Goal: Task Accomplishment & Management: Use online tool/utility

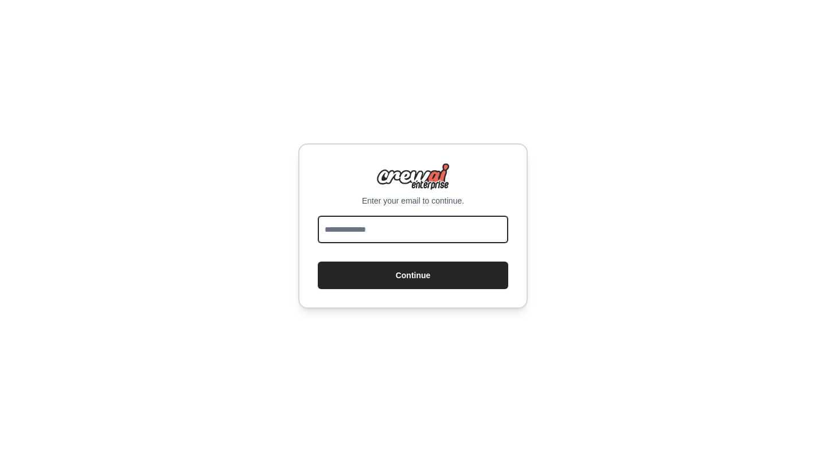
click at [427, 236] on input "email" at bounding box center [413, 230] width 190 height 28
type input "**********"
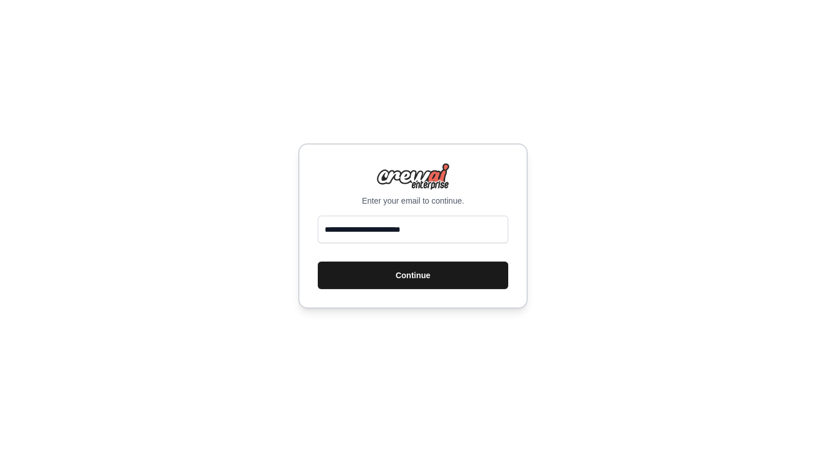
click at [388, 288] on button "Continue" at bounding box center [413, 276] width 190 height 28
click at [380, 279] on button "Continue" at bounding box center [413, 276] width 190 height 28
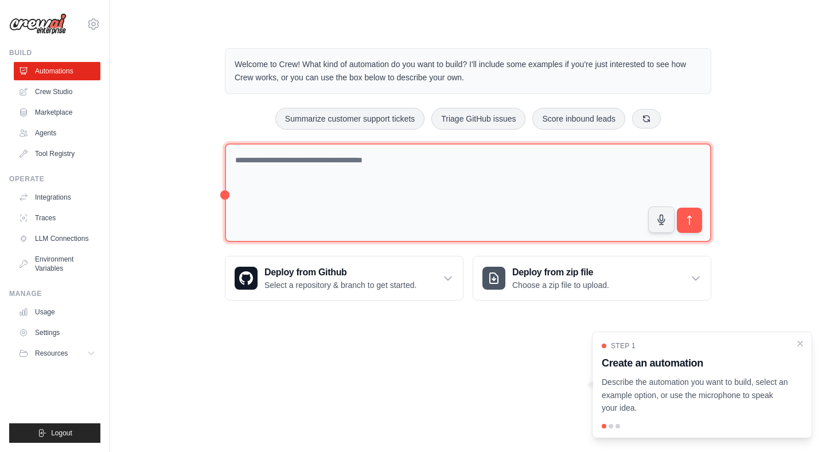
click at [338, 200] on textarea at bounding box center [468, 192] width 486 height 99
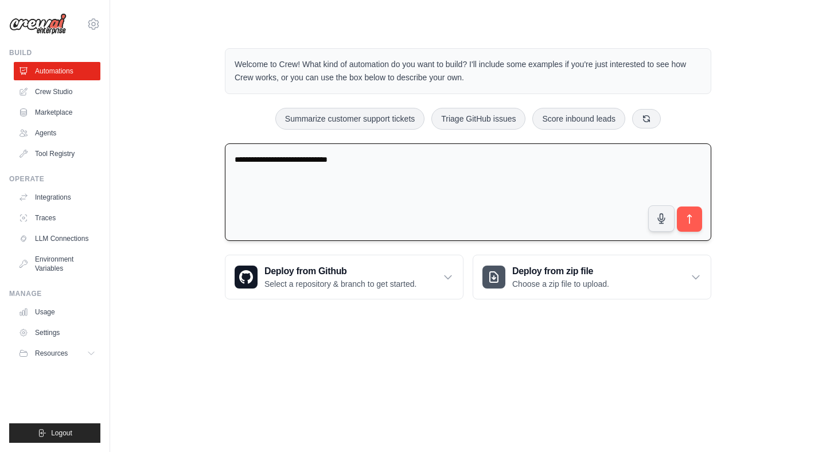
click at [407, 171] on textarea "**********" at bounding box center [468, 192] width 486 height 98
drag, startPoint x: 407, startPoint y: 171, endPoint x: 295, endPoint y: 133, distance: 118.1
click at [295, 133] on div "**********" at bounding box center [468, 174] width 514 height 288
click at [693, 216] on icon "submit" at bounding box center [690, 219] width 12 height 12
click at [329, 122] on button "Summarize customer support tickets" at bounding box center [349, 118] width 149 height 22
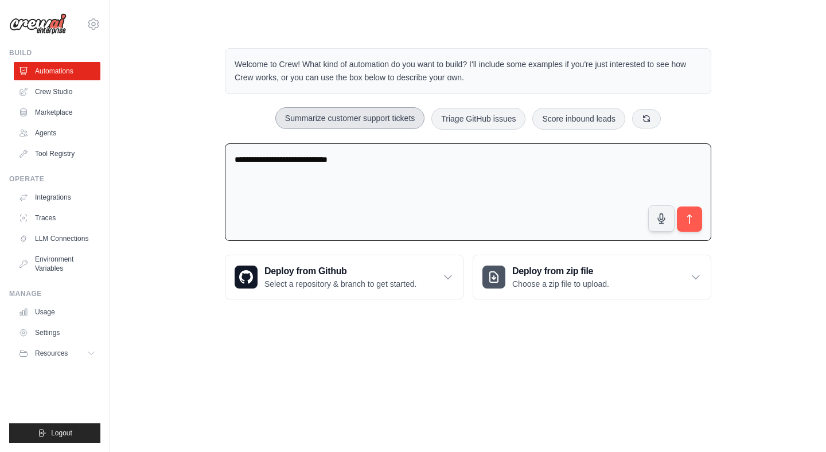
type textarea "**********"
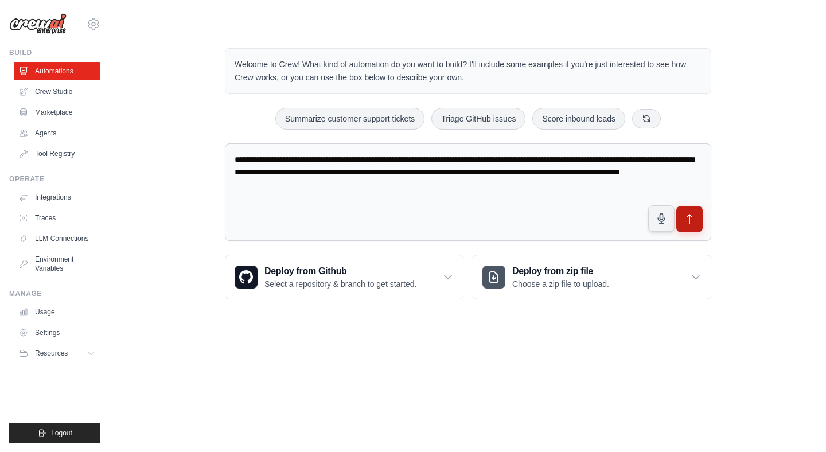
click at [700, 221] on button "submit" at bounding box center [689, 219] width 26 height 26
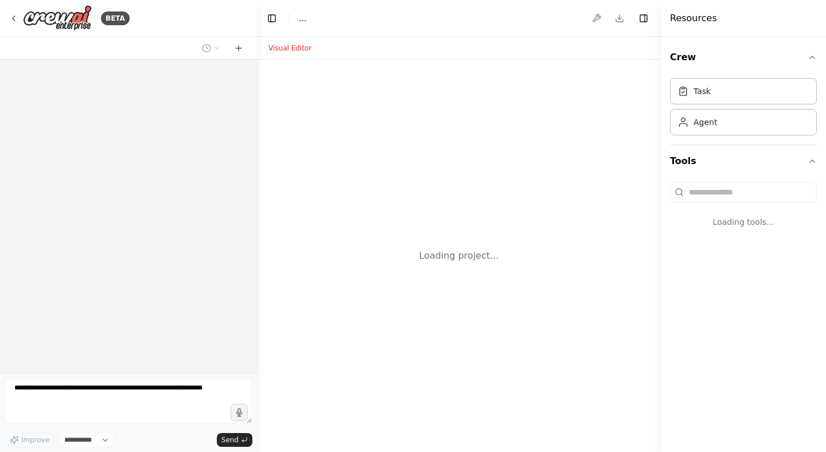
select select "****"
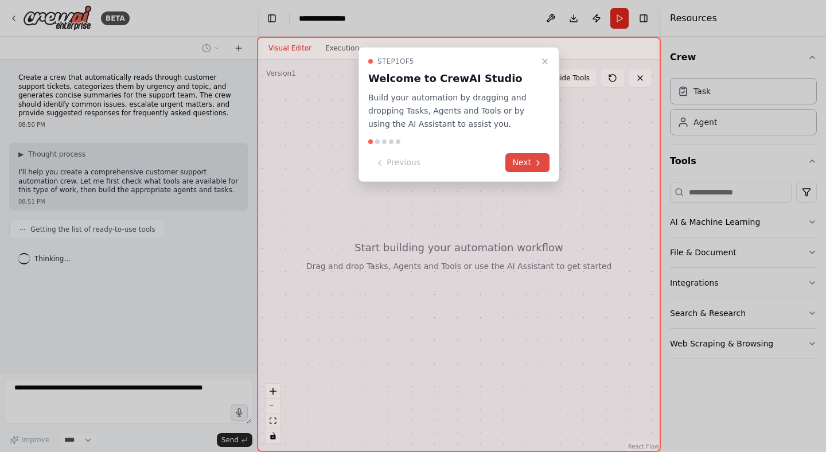
click at [529, 162] on button "Next" at bounding box center [527, 162] width 44 height 19
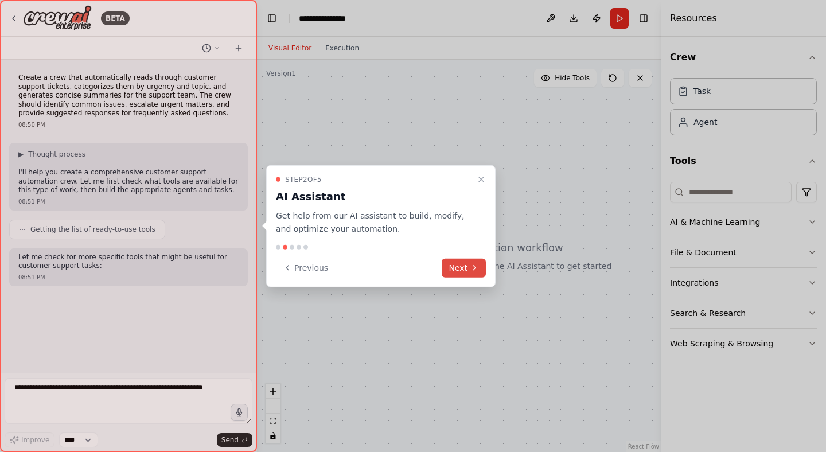
click at [470, 271] on icon at bounding box center [474, 267] width 9 height 9
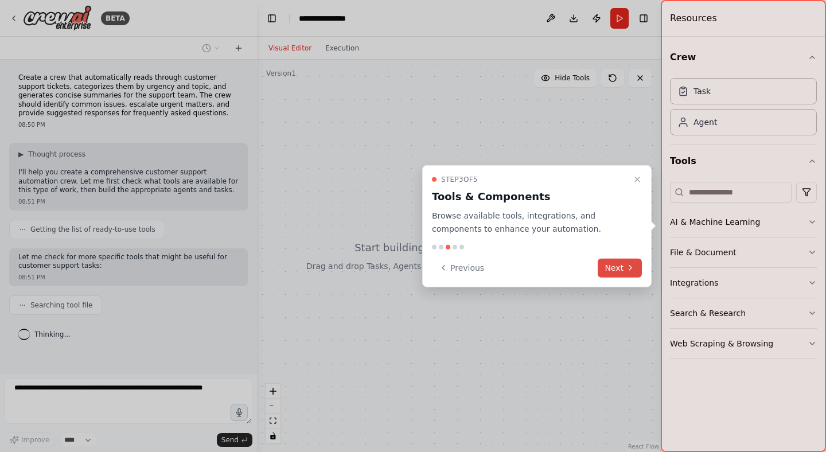
scroll to position [9, 0]
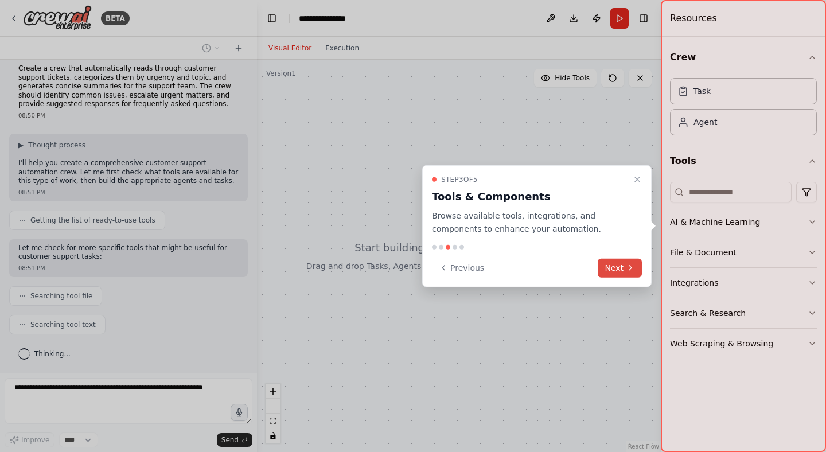
click at [610, 267] on button "Next" at bounding box center [620, 267] width 44 height 19
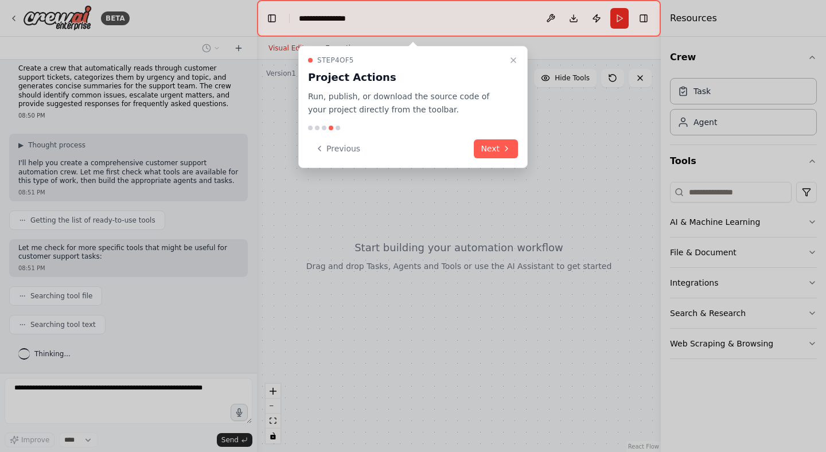
scroll to position [38, 0]
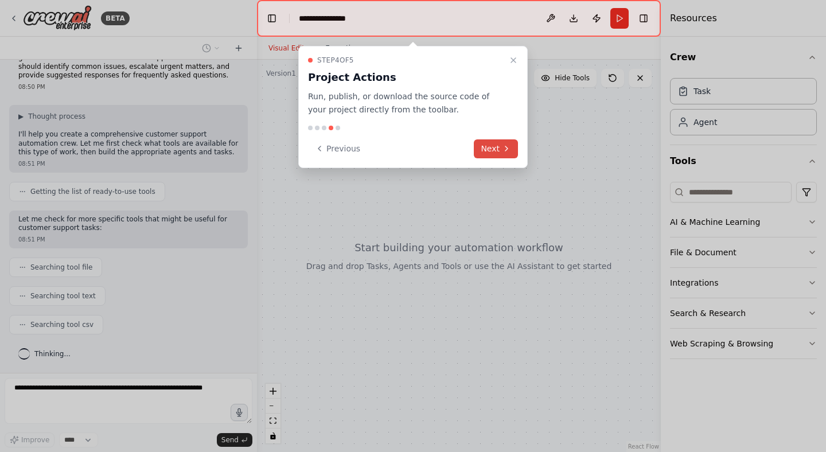
click at [488, 151] on button "Next" at bounding box center [496, 148] width 44 height 19
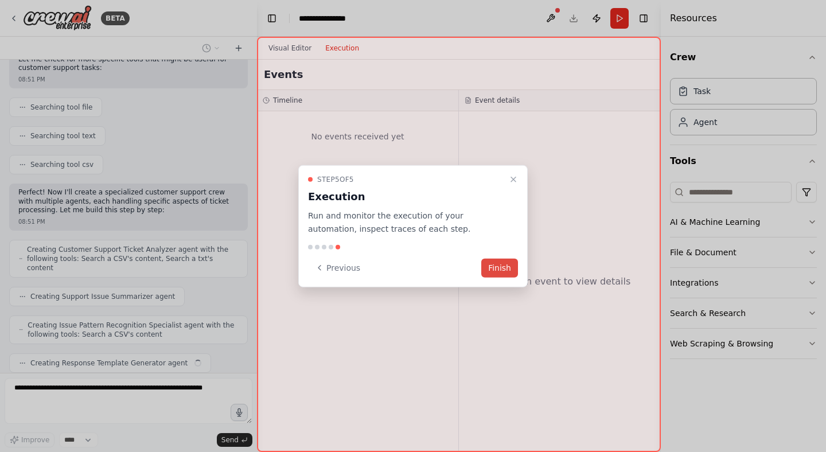
scroll to position [227, 0]
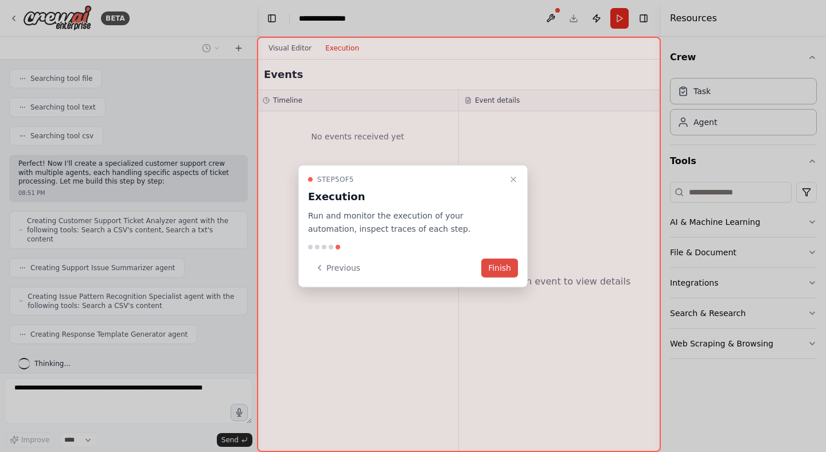
click at [498, 269] on button "Finish" at bounding box center [499, 267] width 37 height 19
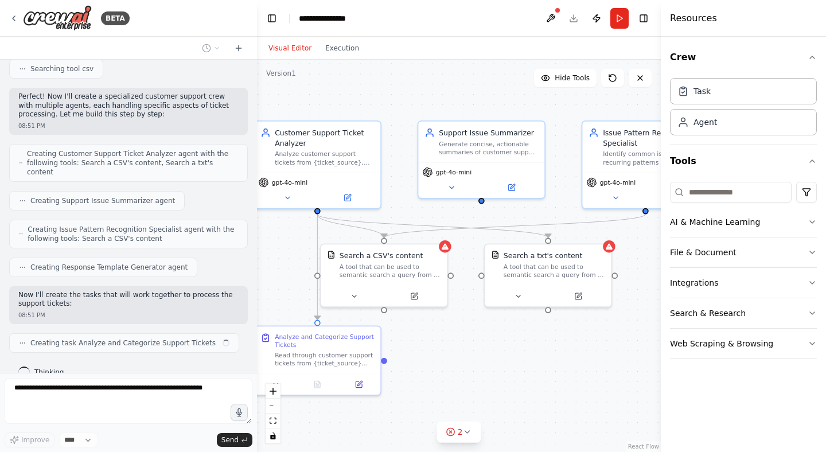
scroll to position [303, 0]
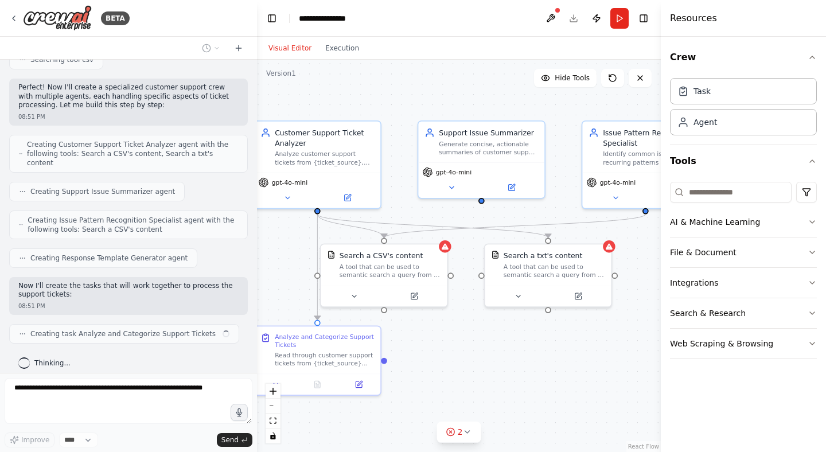
drag, startPoint x: 400, startPoint y: 376, endPoint x: 331, endPoint y: 358, distance: 71.2
click at [331, 358] on div ".deletable-edge-delete-btn { width: 20px; height: 20px; border: 0px solid #ffff…" at bounding box center [459, 256] width 404 height 392
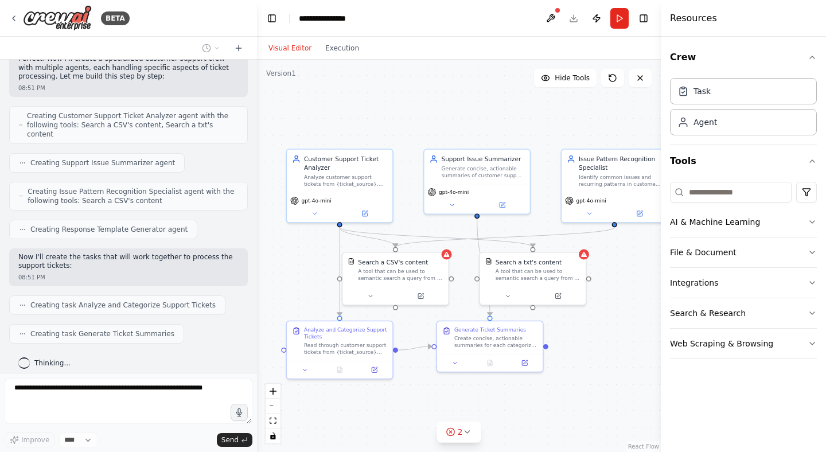
scroll to position [360, 0]
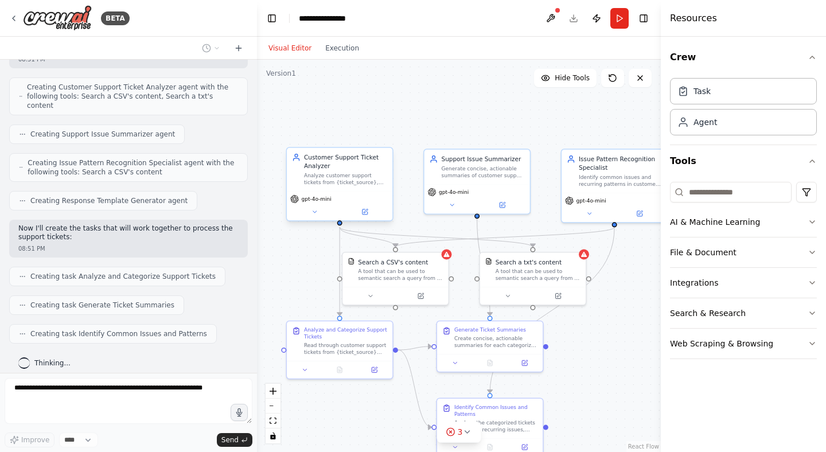
click at [372, 178] on div "Analyze customer support tickets from {ticket_source}, categorize them by urgen…" at bounding box center [345, 179] width 83 height 14
click at [353, 183] on div "Analyze customer support tickets from {ticket_source}, categorize them by urgen…" at bounding box center [345, 179] width 83 height 14
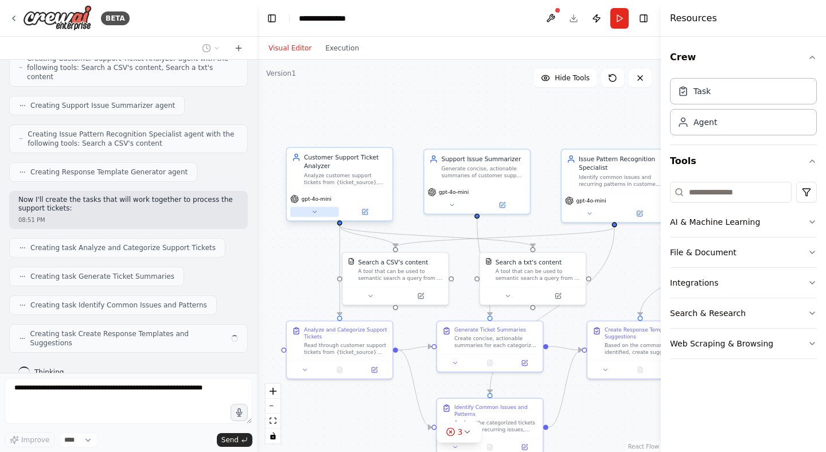
click at [316, 213] on icon at bounding box center [314, 211] width 7 height 7
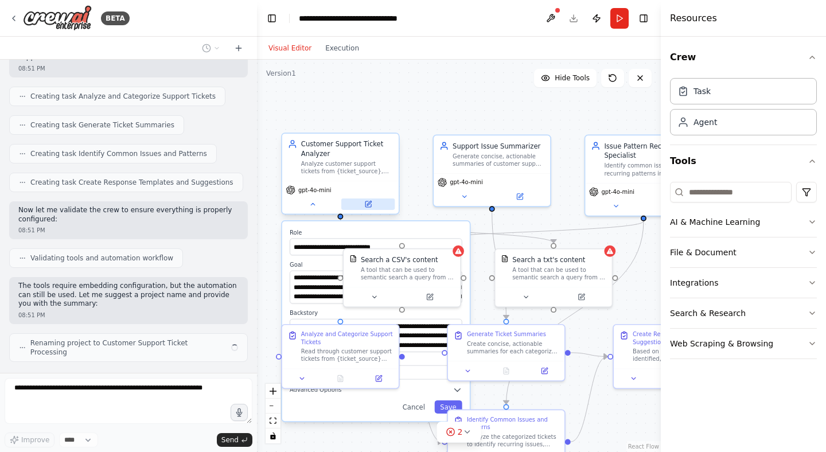
scroll to position [549, 0]
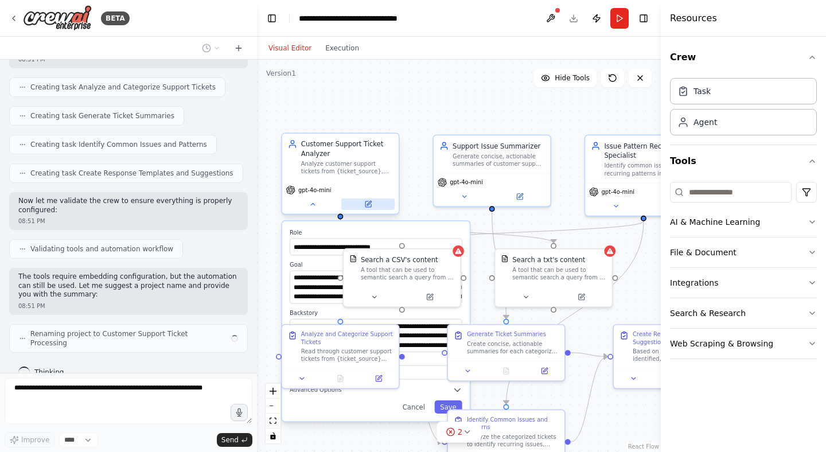
click at [368, 206] on icon at bounding box center [368, 204] width 6 height 6
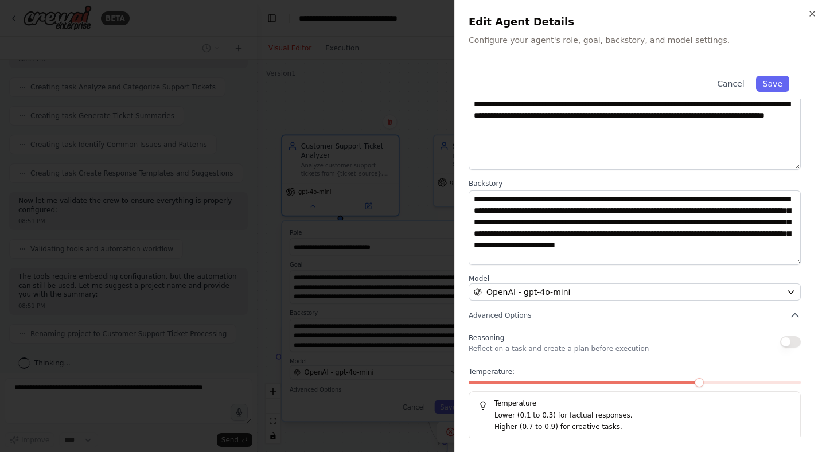
scroll to position [68, 0]
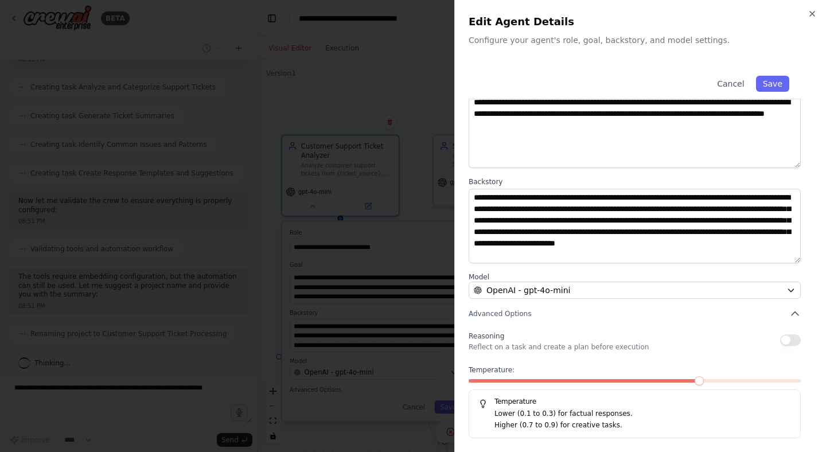
click at [792, 340] on button "button" at bounding box center [790, 339] width 21 height 11
click at [348, 128] on div at bounding box center [413, 226] width 826 height 452
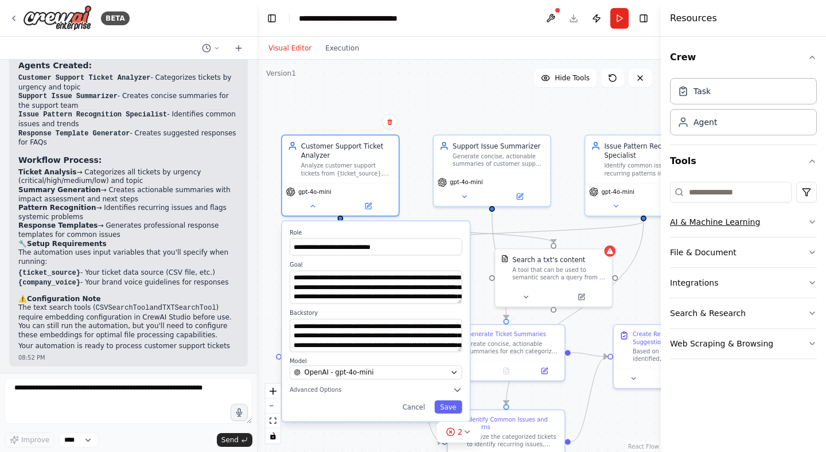
click at [717, 225] on button "AI & Machine Learning" at bounding box center [743, 222] width 147 height 30
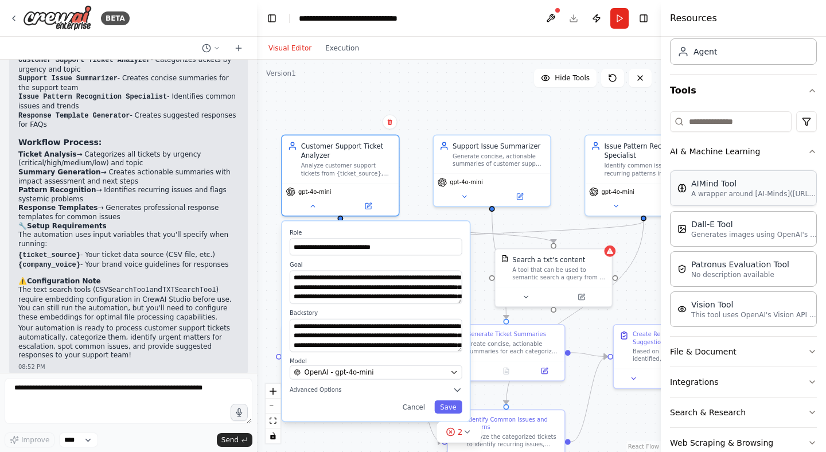
scroll to position [72, 0]
